Goal: Task Accomplishment & Management: Manage account settings

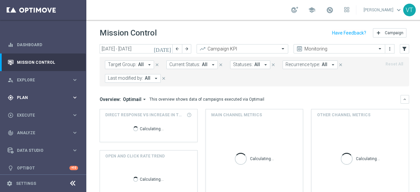
click at [26, 97] on span "Plan" at bounding box center [44, 98] width 55 height 4
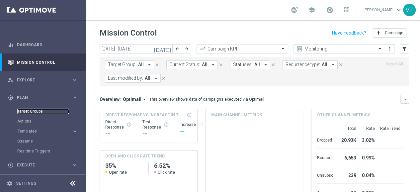
click at [31, 110] on link "Target Groups" at bounding box center [43, 111] width 52 height 5
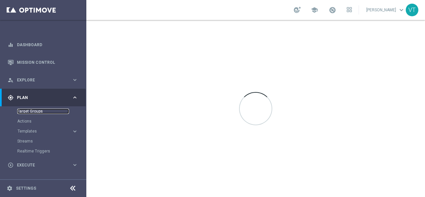
click at [29, 110] on link "Target Groups" at bounding box center [43, 111] width 52 height 5
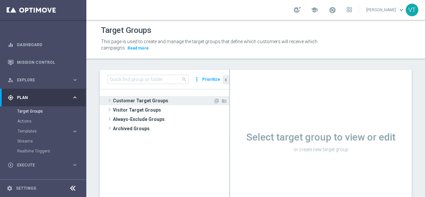
click at [132, 101] on span "Customer Target Groups" at bounding box center [163, 100] width 100 height 9
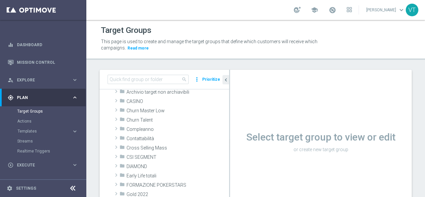
scroll to position [66, 0]
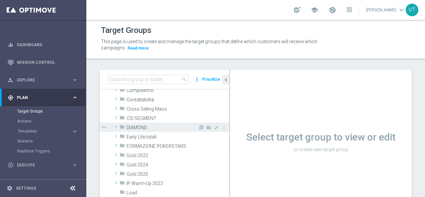
click at [132, 125] on span "DIAMOND" at bounding box center [162, 128] width 71 height 6
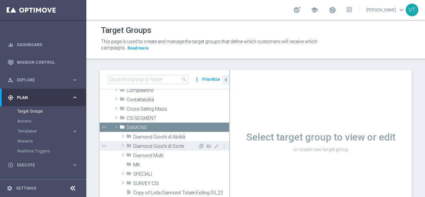
click at [122, 144] on span at bounding box center [123, 146] width 7 height 8
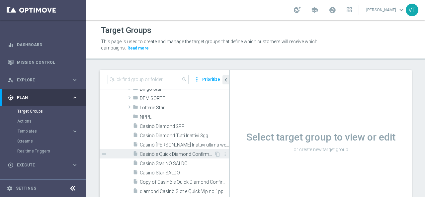
scroll to position [166, 0]
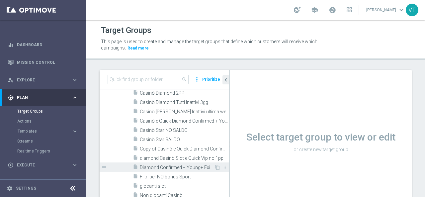
click at [168, 165] on span "Diamond Confirmed + Young+ Exiting (1)" at bounding box center [177, 168] width 74 height 6
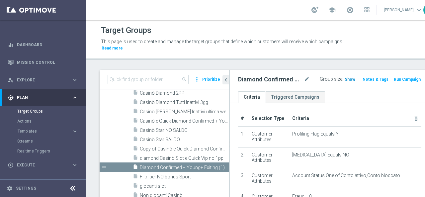
click at [345, 79] on span "Show" at bounding box center [350, 79] width 11 height 5
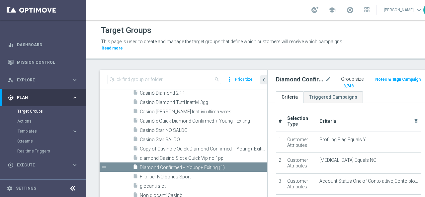
drag, startPoint x: 230, startPoint y: 96, endPoint x: 268, endPoint y: 96, distance: 37.9
click at [268, 96] on as-split "search more_vert Prioritize Customer Target Groups library_add create_new_folder" at bounding box center [265, 144] width 330 height 149
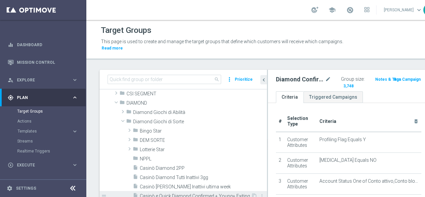
scroll to position [133, 0]
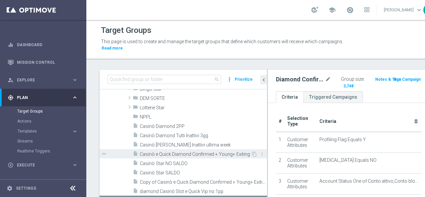
click at [168, 154] on span "Casinò e Quick Diamond Confirmed + Young+ Exiting" at bounding box center [195, 154] width 111 height 6
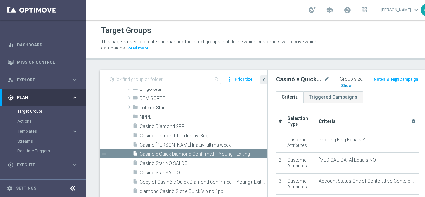
click at [341, 86] on span "Show" at bounding box center [346, 85] width 11 height 5
click at [341, 85] on span "2,225" at bounding box center [347, 86] width 12 height 6
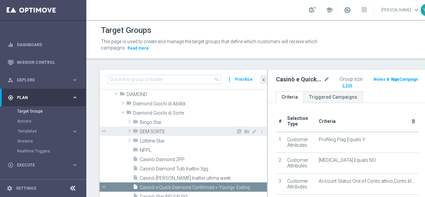
scroll to position [133, 0]
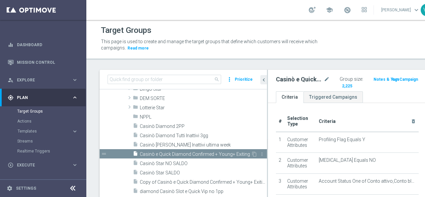
click at [185, 154] on span "Casinò e Quick Diamond Confirmed + Young+ Exiting" at bounding box center [195, 154] width 111 height 6
click at [341, 85] on span "Show" at bounding box center [346, 85] width 11 height 5
click at [215, 154] on span "Casinò e Quick Diamond Confirmed + Young+ Exiting" at bounding box center [195, 154] width 111 height 6
click at [341, 84] on span "Show" at bounding box center [346, 85] width 11 height 5
click at [344, 10] on span at bounding box center [347, 9] width 7 height 7
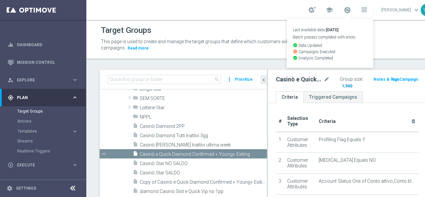
click at [341, 86] on span "1,900" at bounding box center [347, 86] width 12 height 6
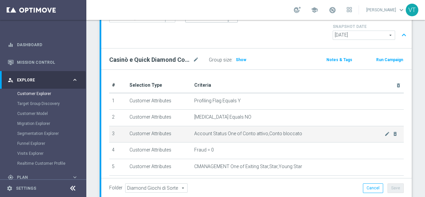
scroll to position [33, 0]
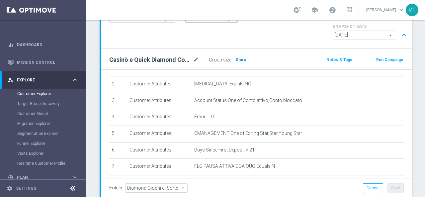
click at [239, 57] on span "Show" at bounding box center [241, 59] width 11 height 5
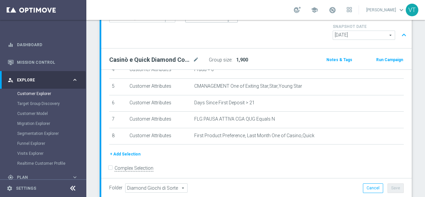
scroll to position [14, 0]
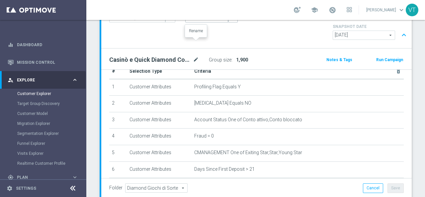
click at [196, 56] on icon "mode_edit" at bounding box center [196, 60] width 6 height 8
click at [284, 48] on div "Casinò e Quick Diamond Confirmed + Young+ Exiting Group size : 1,900 Notes & Ta…" at bounding box center [256, 59] width 311 height 22
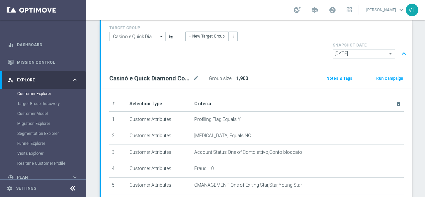
scroll to position [33, 0]
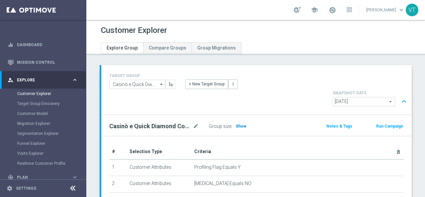
click at [242, 124] on span "Show" at bounding box center [241, 126] width 11 height 5
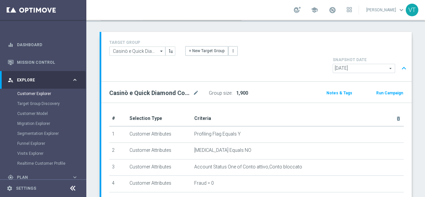
scroll to position [66, 0]
